Goal: Communication & Community: Answer question/provide support

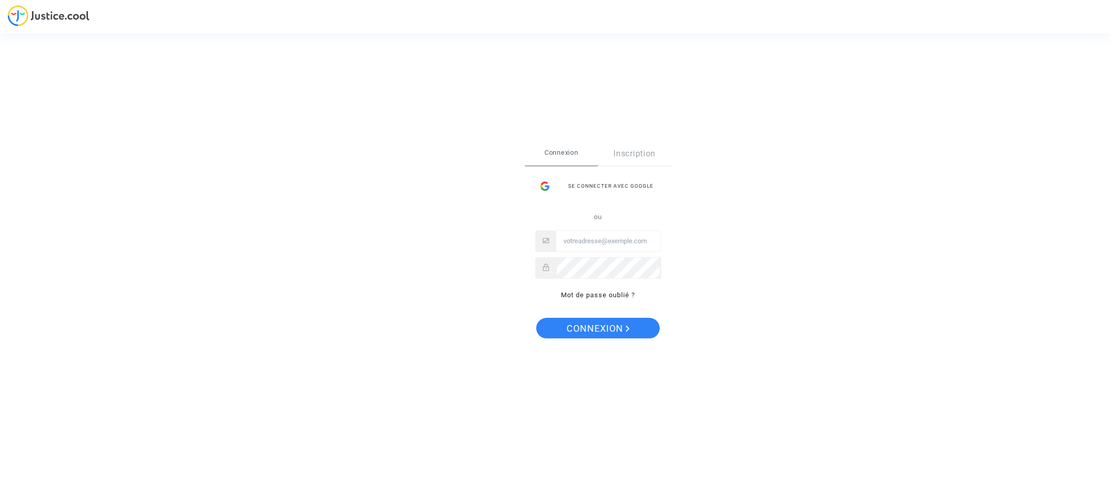
click at [581, 244] on input "Email" at bounding box center [608, 241] width 104 height 21
type input "[DOMAIN_NAME][EMAIL_ADDRESS][DOMAIN_NAME]"
click at [580, 326] on span "Connexion" at bounding box center [598, 329] width 63 height 22
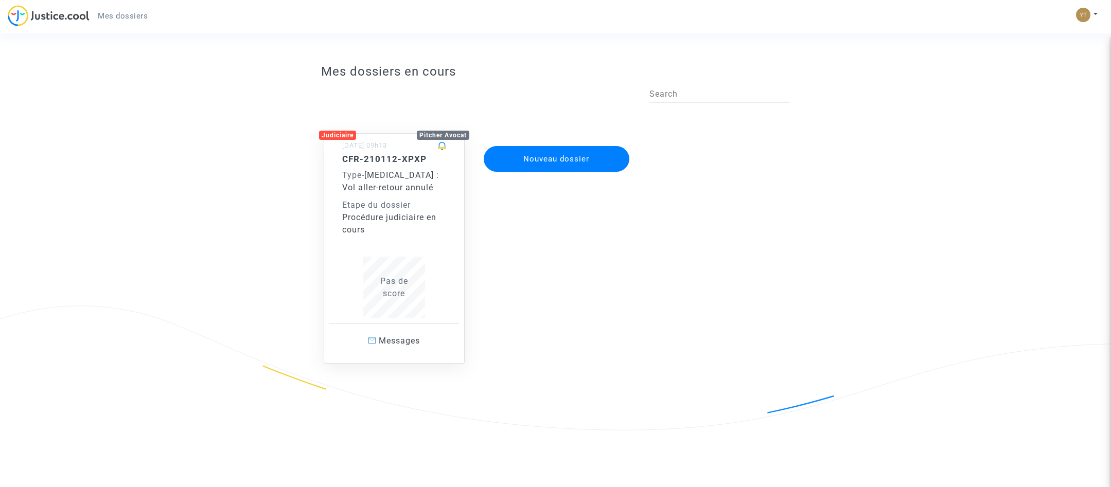
click at [386, 162] on h5 "CFR-210112-XPXP" at bounding box center [394, 159] width 104 height 10
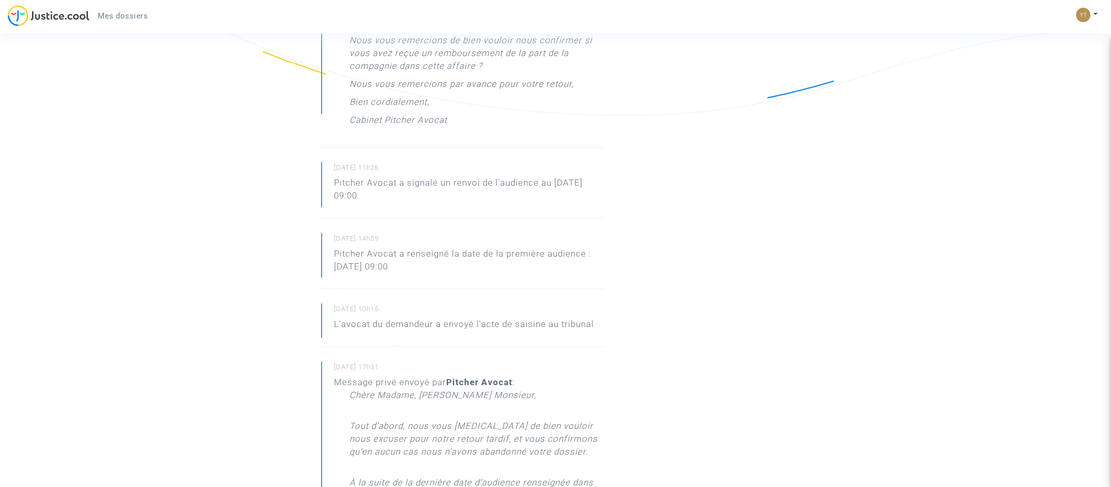
scroll to position [105, 0]
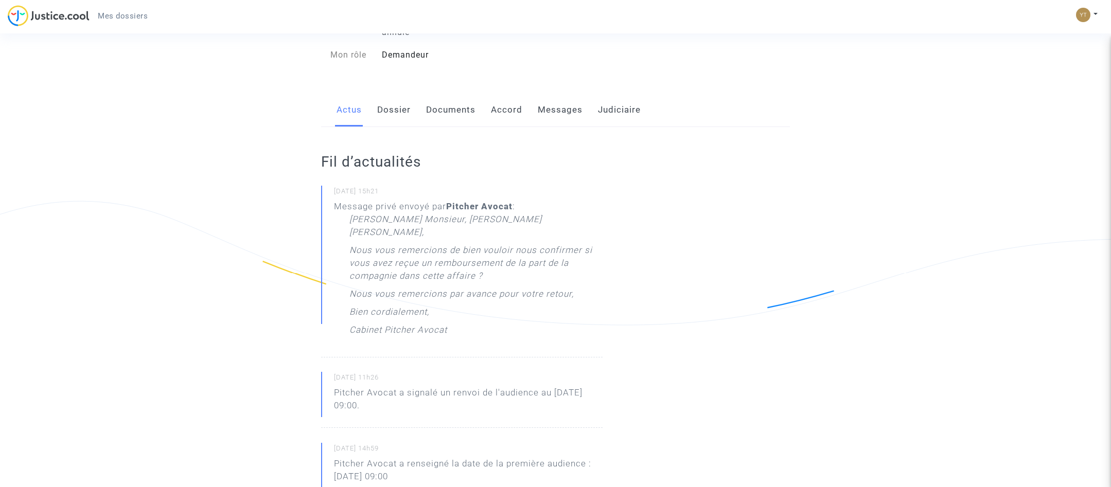
click at [565, 96] on link "Messages" at bounding box center [560, 110] width 45 height 34
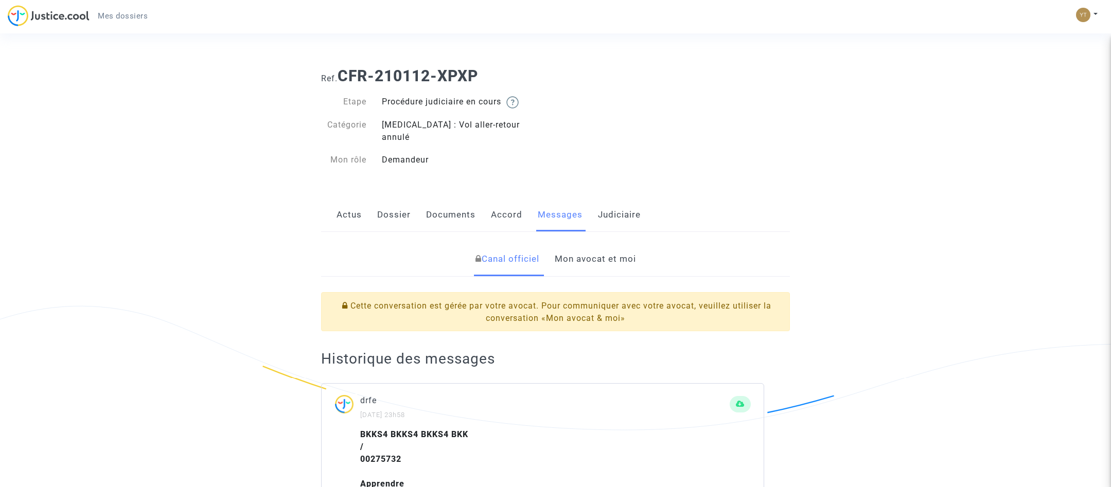
click at [583, 248] on link "Mon avocat et moi" at bounding box center [595, 259] width 81 height 34
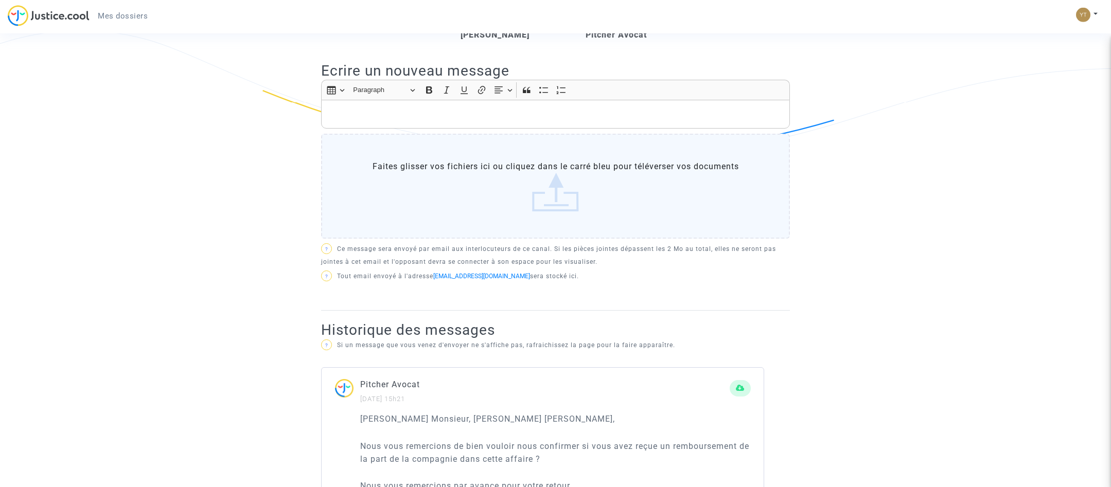
scroll to position [263, 0]
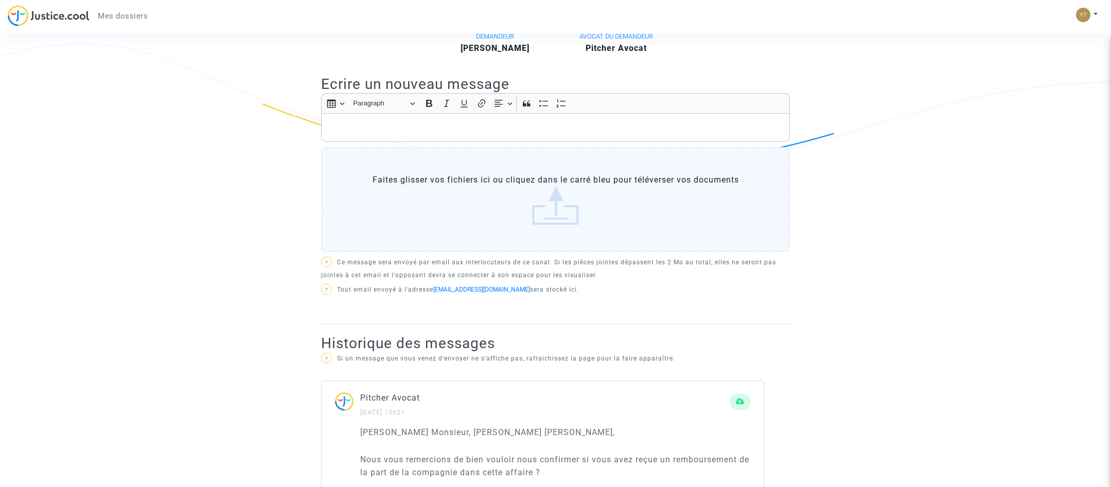
click at [364, 121] on p "Rich Text Editor, main" at bounding box center [556, 127] width 458 height 13
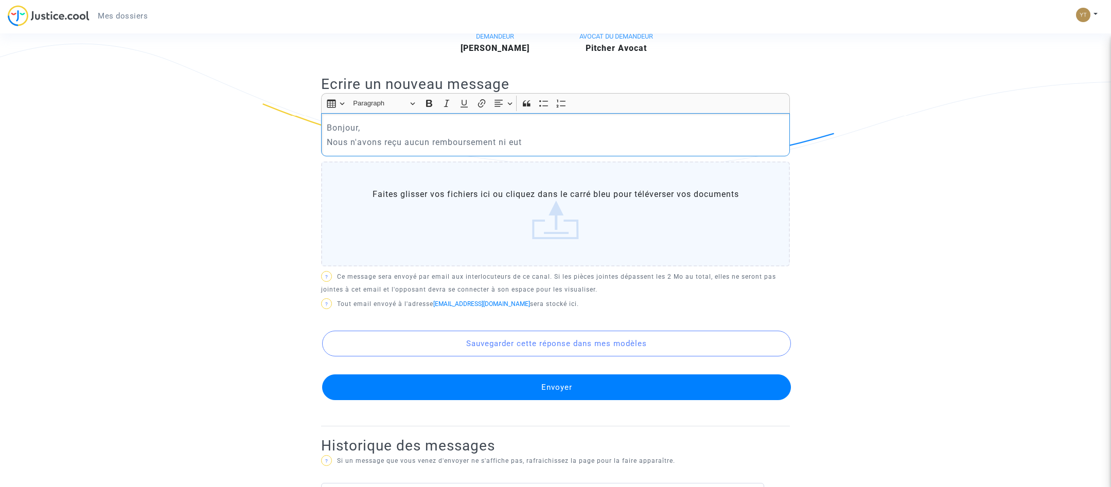
click at [401, 136] on p "Nous n'avons reçu aucun remboursement ni eut" at bounding box center [556, 142] width 458 height 13
drag, startPoint x: 512, startPoint y: 131, endPoint x: 532, endPoint y: 134, distance: 20.9
click at [532, 136] on p "Nous n'avons reçu, aucun remboursement ni eut" at bounding box center [556, 142] width 458 height 13
click at [571, 136] on p "Nous n'avons reçu, aucun remboursement ni message de lke part de" at bounding box center [556, 142] width 458 height 13
click at [571, 136] on p "Nous n'avons reçu, aucun remboursement ni message de le part de" at bounding box center [556, 142] width 458 height 13
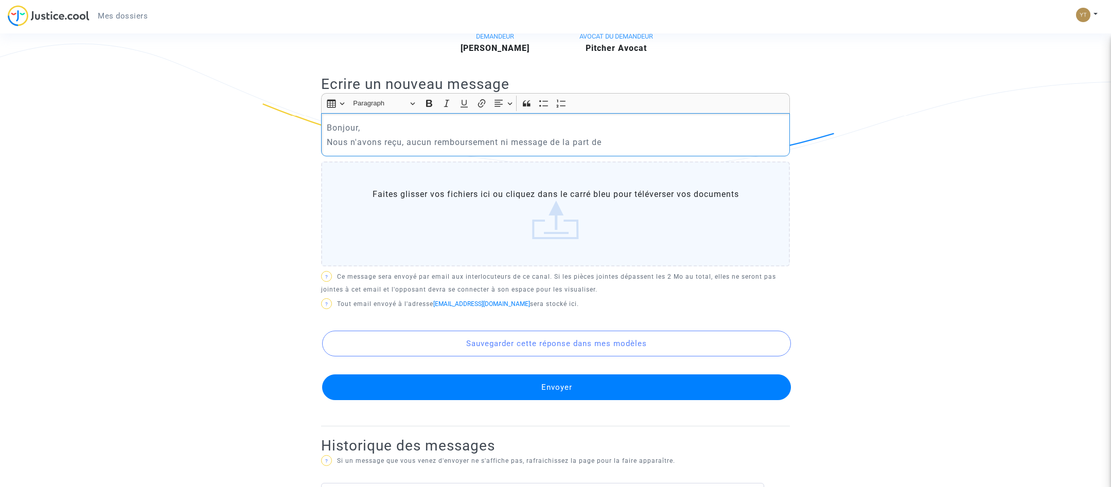
click at [607, 136] on p "Nous n'avons reçu, aucun remboursement ni message de la part de" at bounding box center [556, 142] width 458 height 13
click at [619, 136] on p "Nous n'avons reçu, aucun remboursement ni message de la part de ThaiAirways" at bounding box center [556, 142] width 458 height 13
click at [624, 136] on p "Nous n'avons reçu, aucun remboursement ni message de la part de ThaiAirways" at bounding box center [556, 142] width 458 height 13
click at [619, 136] on p "Nous n'avons reçu, aucun remboursement ni message de la part de Thai Airways" at bounding box center [556, 142] width 458 height 13
click at [0, 0] on lt-span "Thaï" at bounding box center [0, 0] width 0 height 0
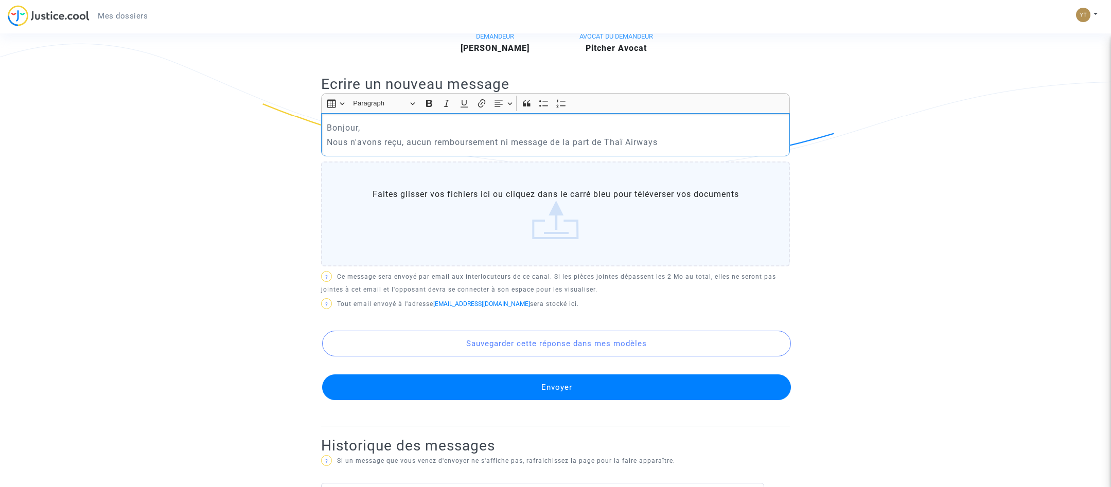
click at [652, 136] on p "Nous n'avons reçu, aucun remboursement ni message de la part de Thaï Airways" at bounding box center [556, 142] width 458 height 13
click at [0, 0] on lt-span "Ignorer" at bounding box center [0, 0] width 0 height 0
click at [675, 136] on p "Nous n'avons reçu, aucun remboursement ni message de la part de Thaï Airways" at bounding box center [556, 142] width 458 height 13
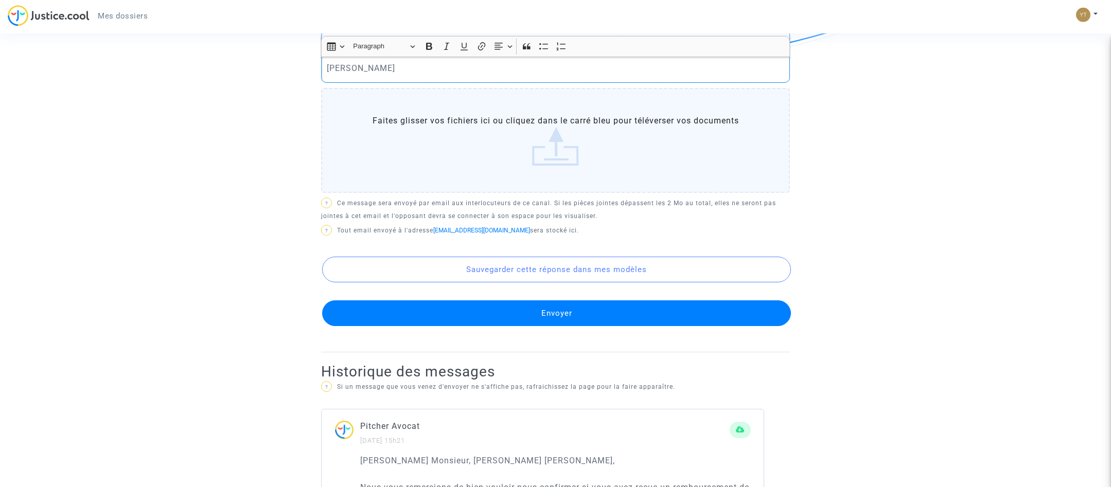
scroll to position [317, 0]
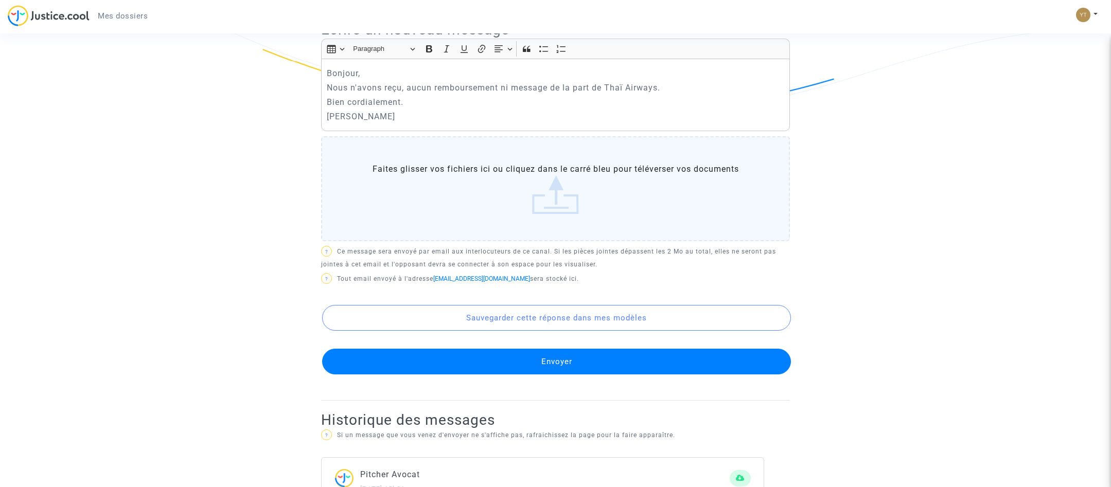
click at [555, 349] on button "Envoyer" at bounding box center [556, 362] width 469 height 26
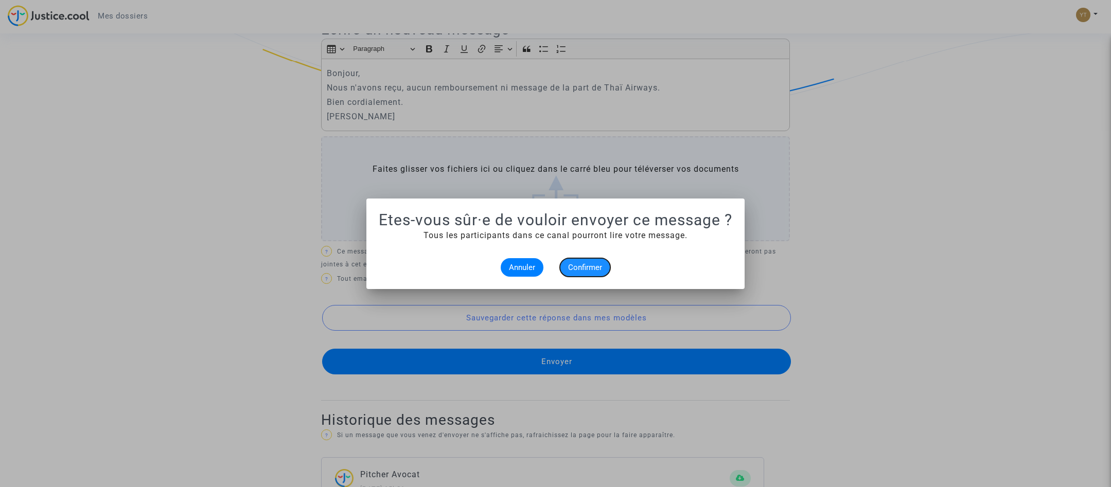
click at [568, 266] on button "Confirmer" at bounding box center [585, 267] width 50 height 19
